Goal: Task Accomplishment & Management: Use online tool/utility

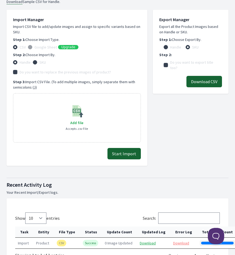
scroll to position [196, 0]
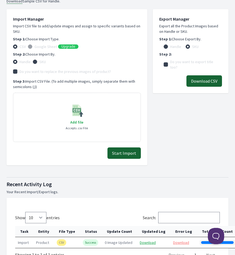
click at [36, 60] on input "SKU" at bounding box center [35, 62] width 4 height 4
radio input "true"
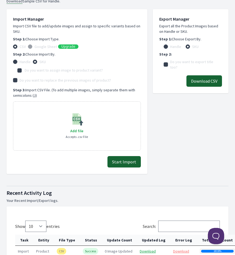
click at [5, 62] on div "Dashboard Google Drive Change Plan Help 0 Total images imported 0 Total images …" at bounding box center [117, 146] width 235 height 685
click at [20, 60] on label "Handle" at bounding box center [25, 61] width 11 height 5
click at [17, 60] on input "Handle" at bounding box center [15, 62] width 4 height 4
radio input "true"
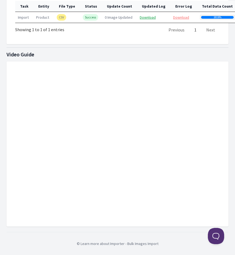
scroll to position [421, 0]
